Goal: Task Accomplishment & Management: Use online tool/utility

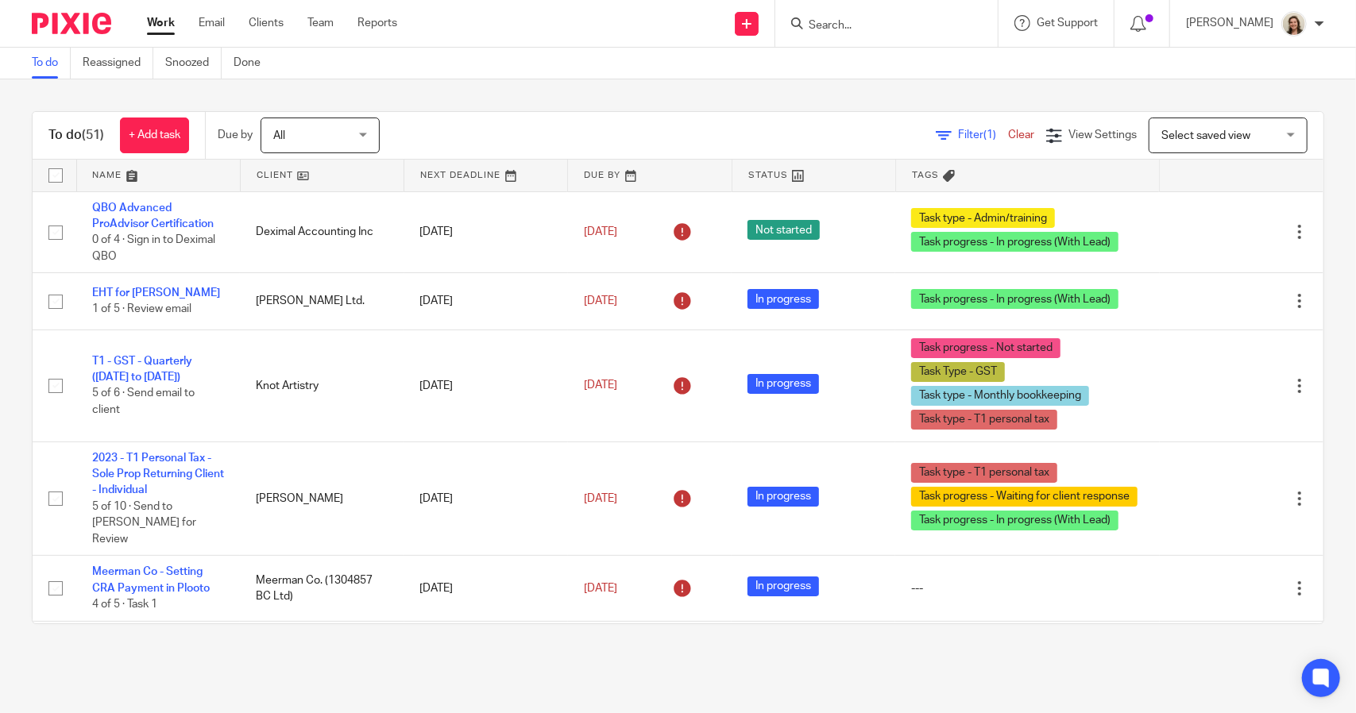
click at [958, 122] on div "Filter (1) Clear View Settings View Settings (1) Filters Clear Save Manage save…" at bounding box center [866, 136] width 916 height 36
click at [958, 131] on span "Filter (1)" at bounding box center [983, 134] width 50 height 11
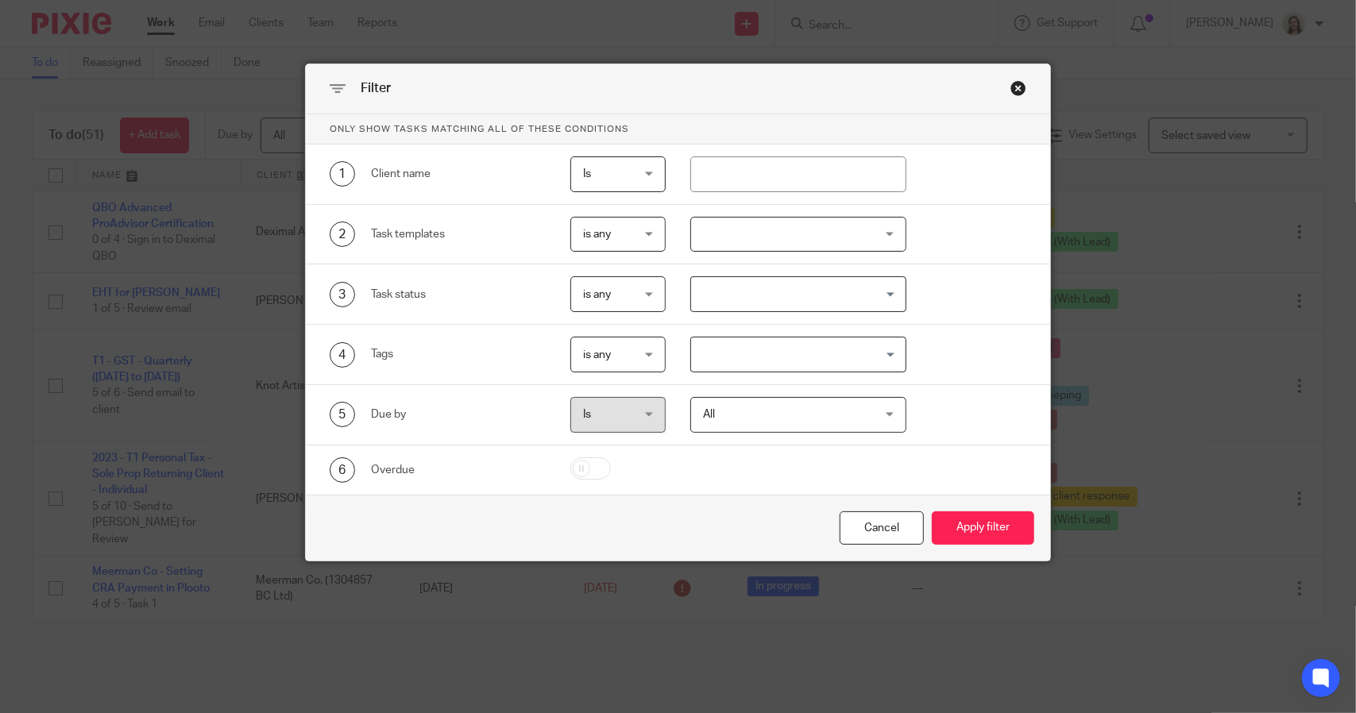
click at [769, 287] on input "Search for option" at bounding box center [794, 294] width 203 height 28
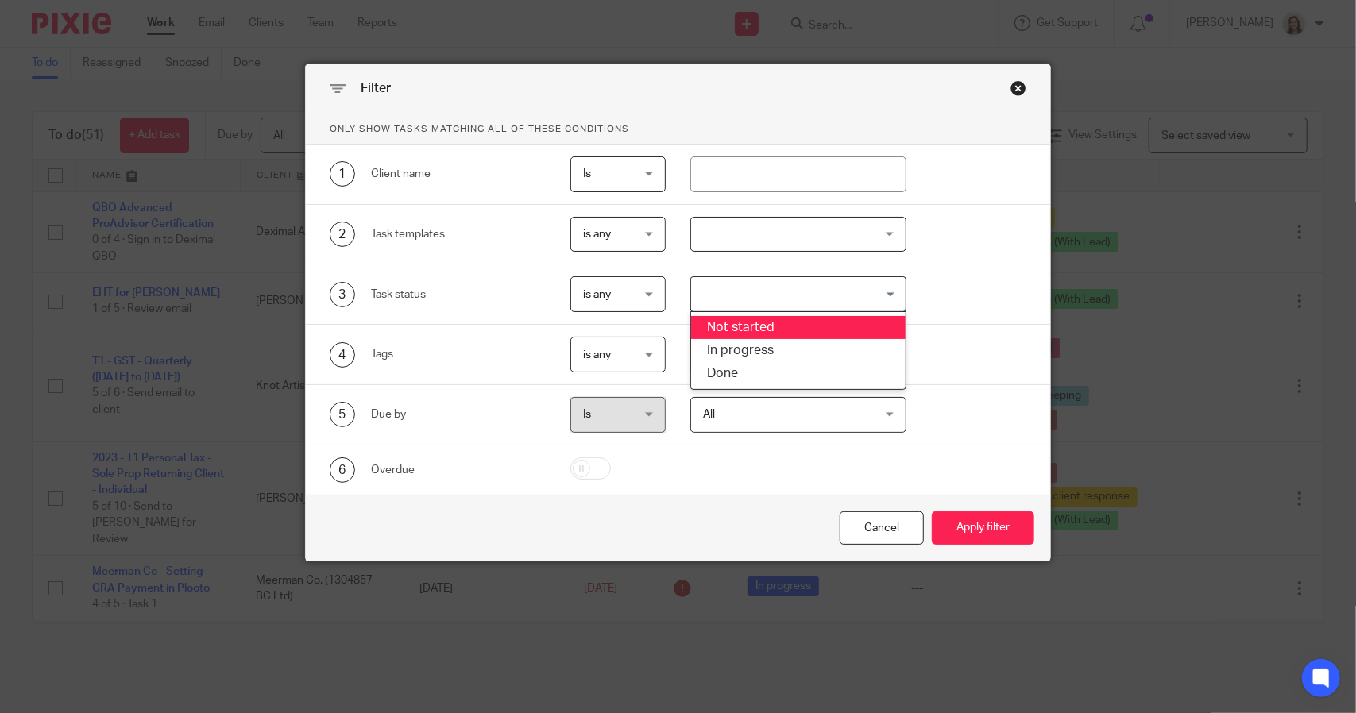
click at [934, 315] on div "3 Task status is any is any is any is none is_any Loading... Not started In pro…" at bounding box center [678, 295] width 744 height 60
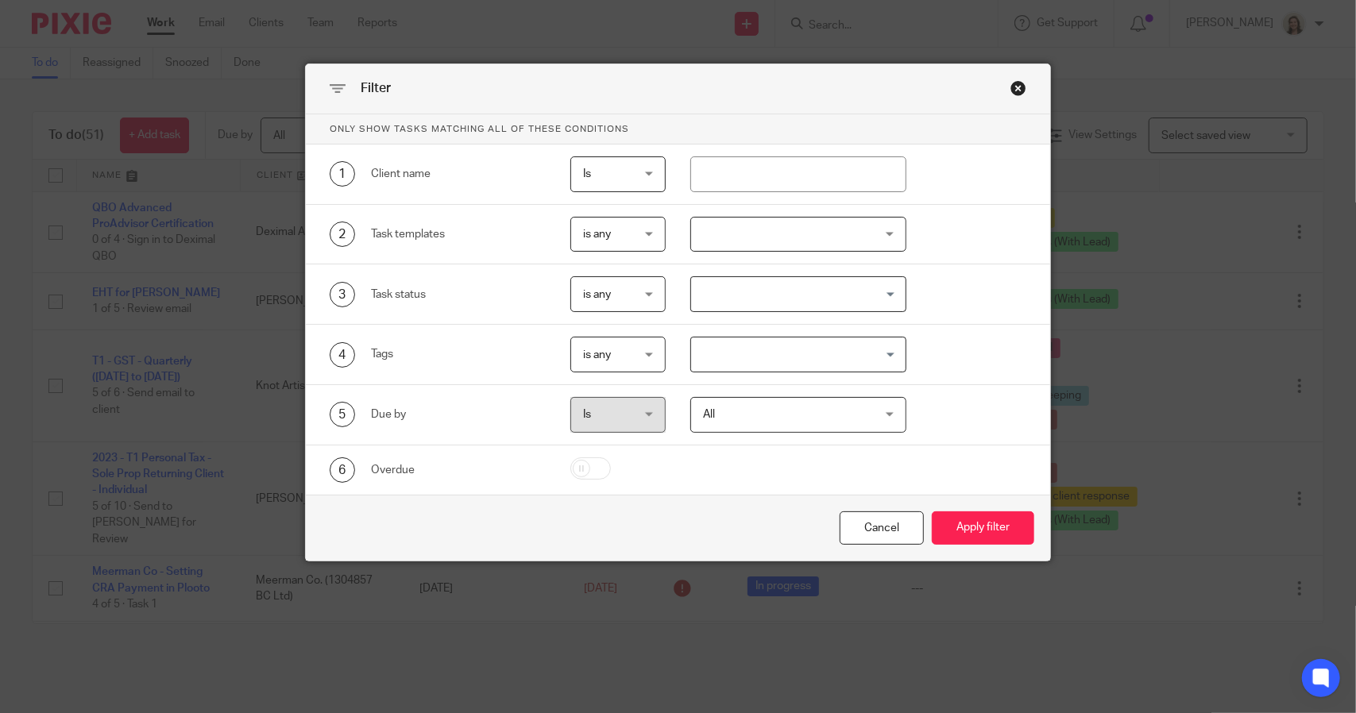
click at [804, 353] on input "Search for option" at bounding box center [794, 355] width 203 height 28
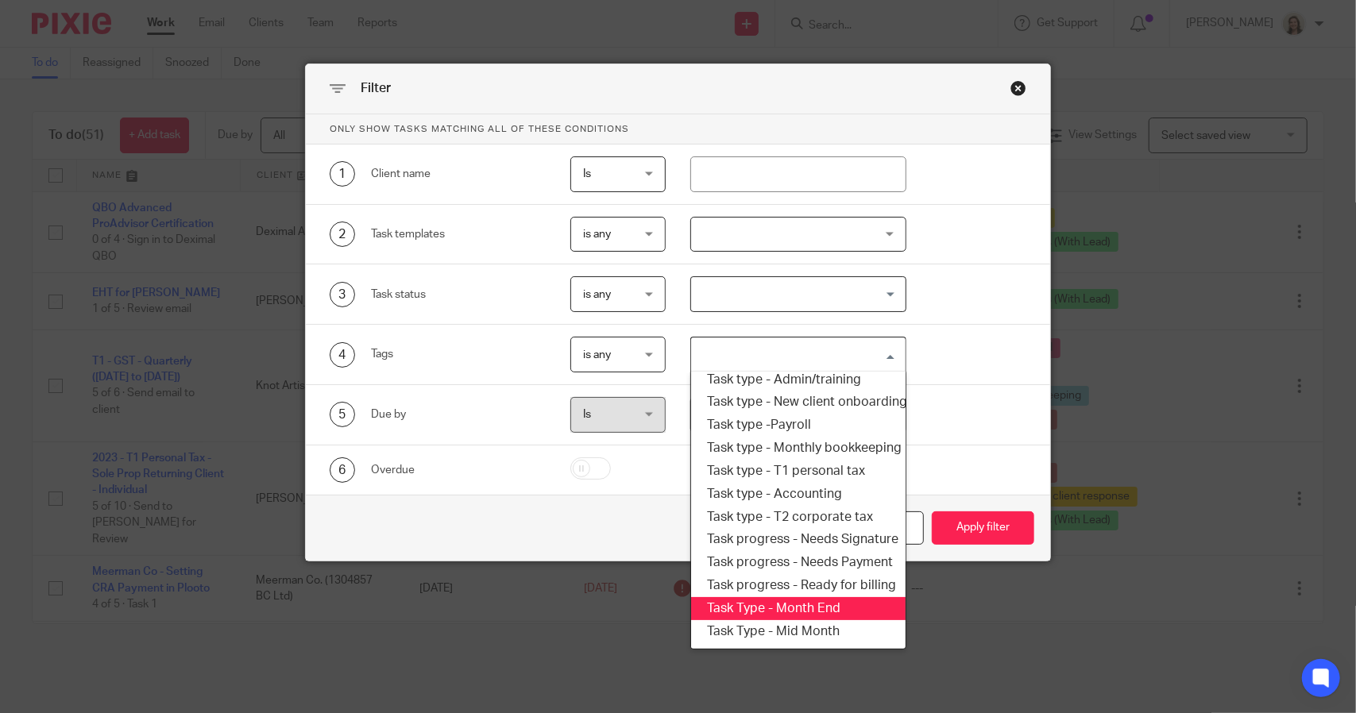
scroll to position [191, 0]
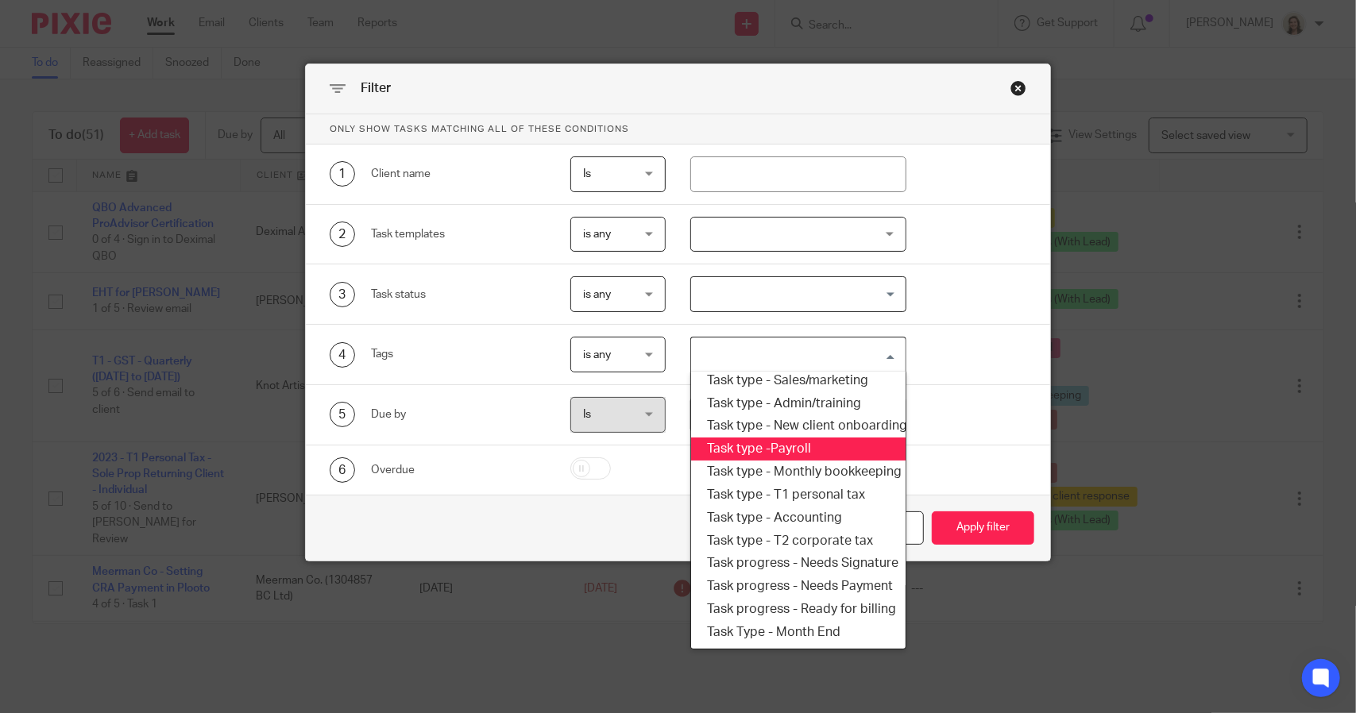
click at [767, 444] on li "Task type -Payroll" at bounding box center [798, 449] width 214 height 23
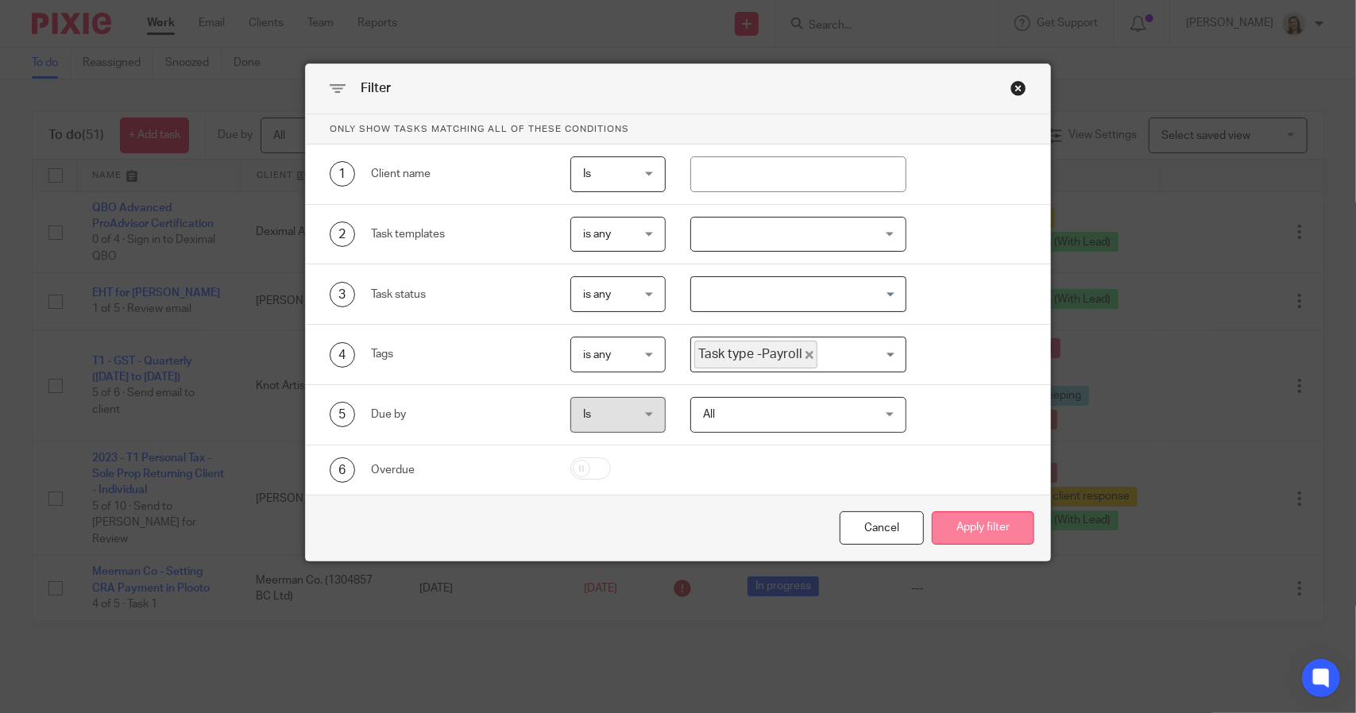
click at [954, 526] on button "Apply filter" at bounding box center [983, 529] width 102 height 34
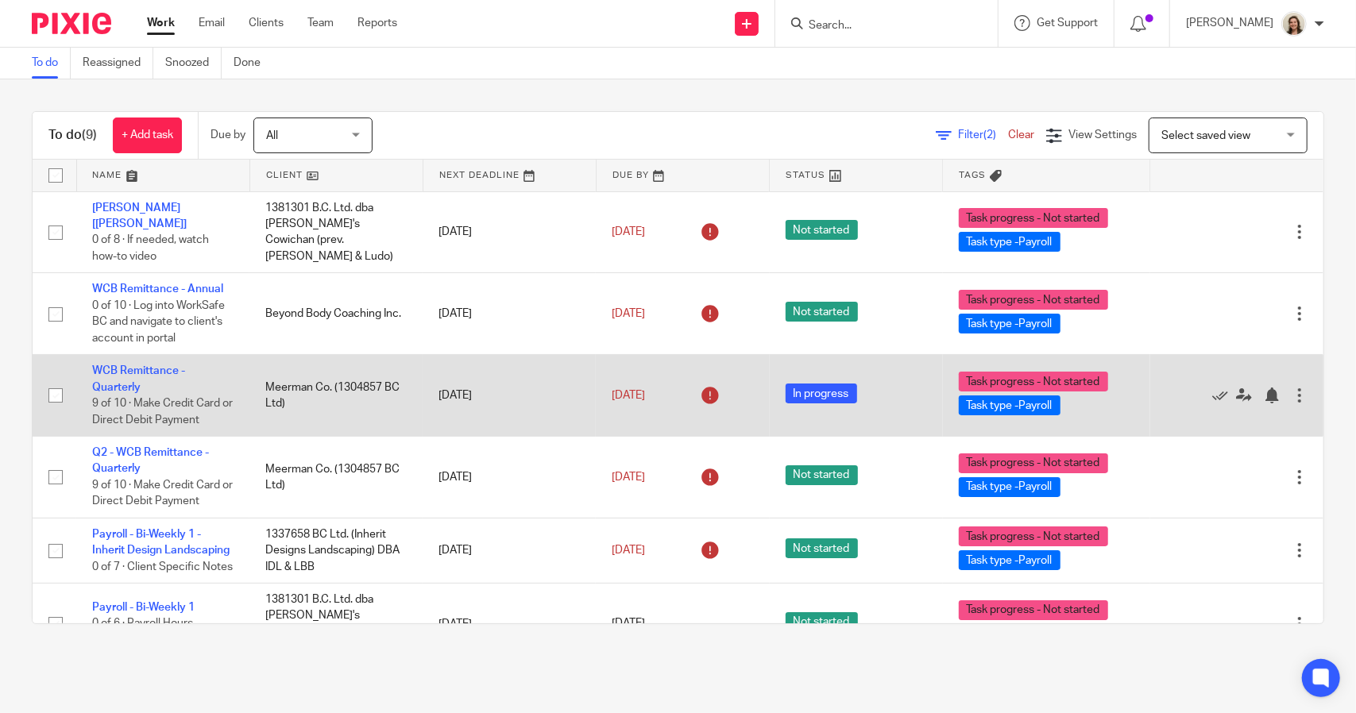
scroll to position [236, 0]
